Goal: Register for event/course

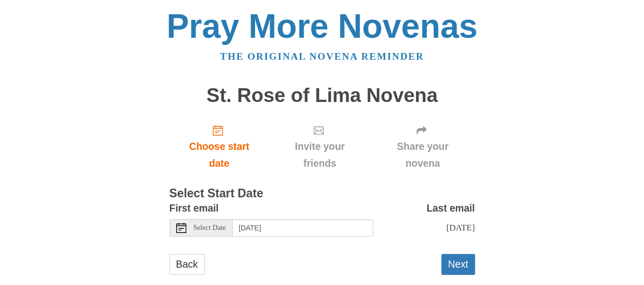
click at [216, 227] on span "Select Date" at bounding box center [210, 227] width 33 height 7
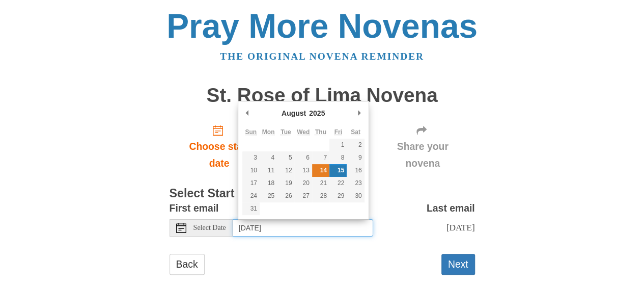
type input "Thursday, August 14th"
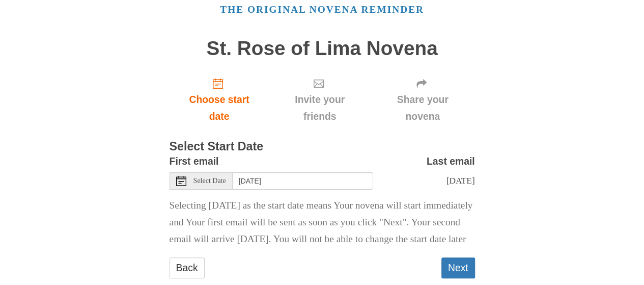
scroll to position [87, 0]
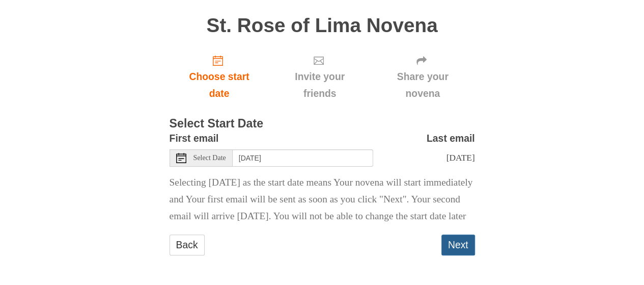
click at [459, 246] on button "Next" at bounding box center [459, 244] width 34 height 21
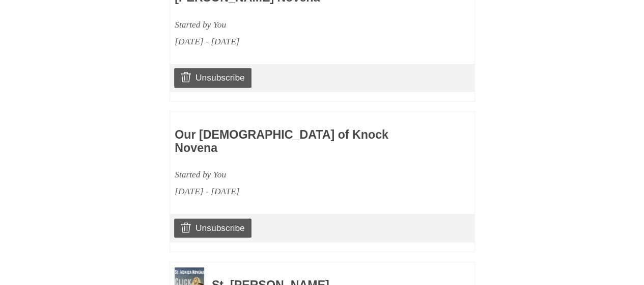
scroll to position [813, 0]
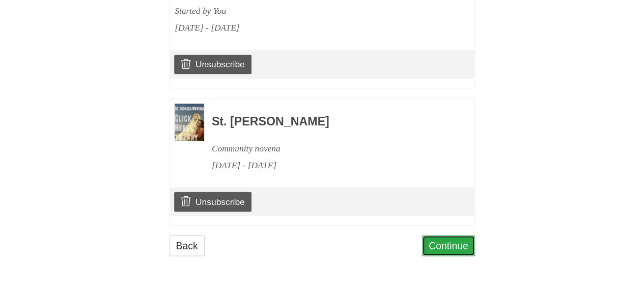
click at [437, 236] on link "Continue" at bounding box center [448, 245] width 53 height 21
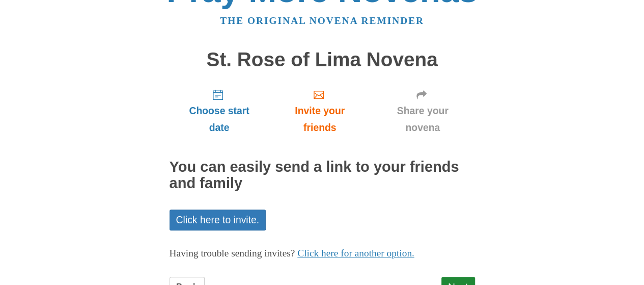
scroll to position [77, 0]
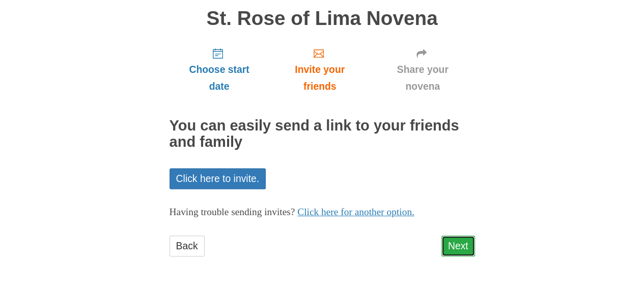
click at [461, 251] on link "Next" at bounding box center [459, 245] width 34 height 21
